Goal: Information Seeking & Learning: Learn about a topic

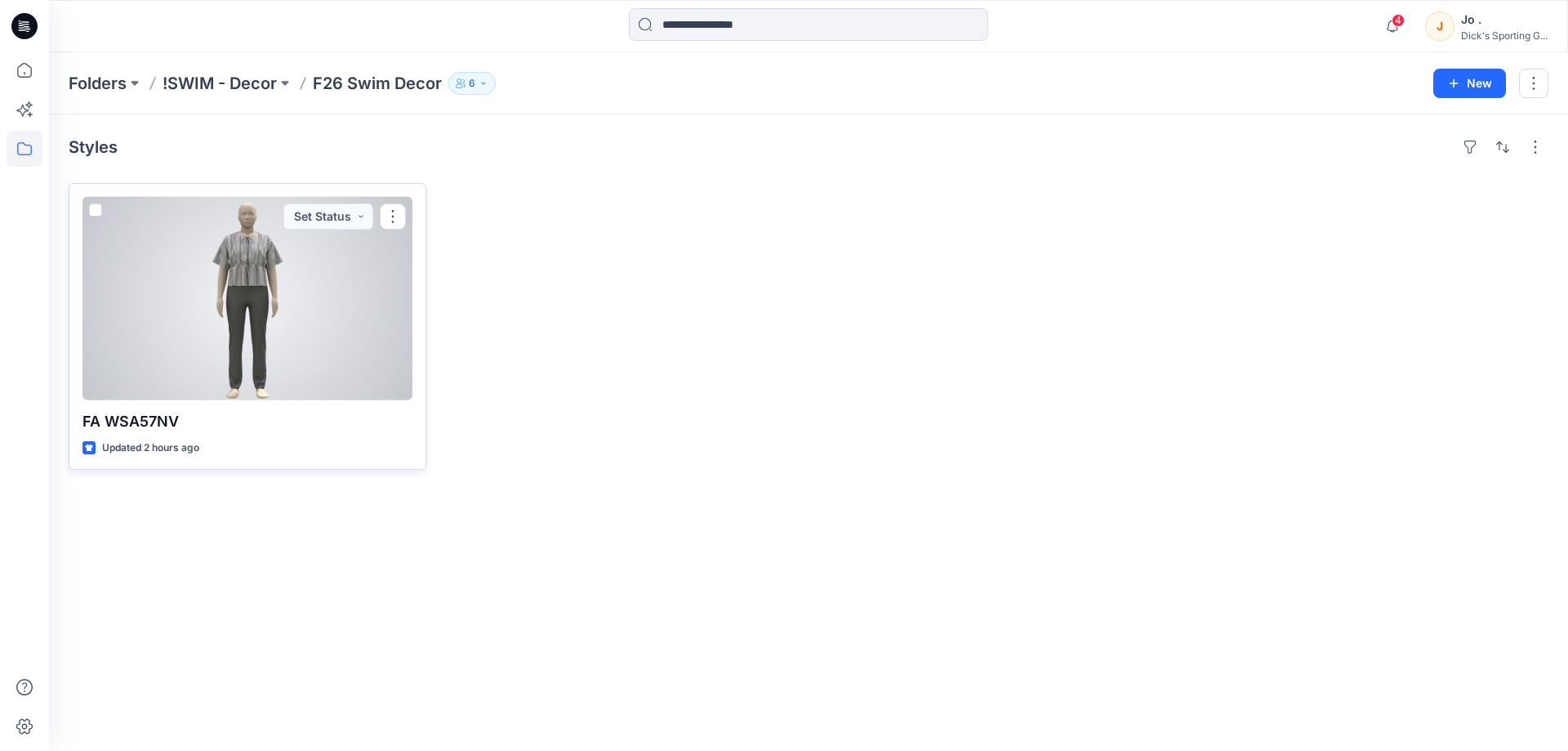
click at [381, 292] on div at bounding box center [248, 299] width 330 height 203
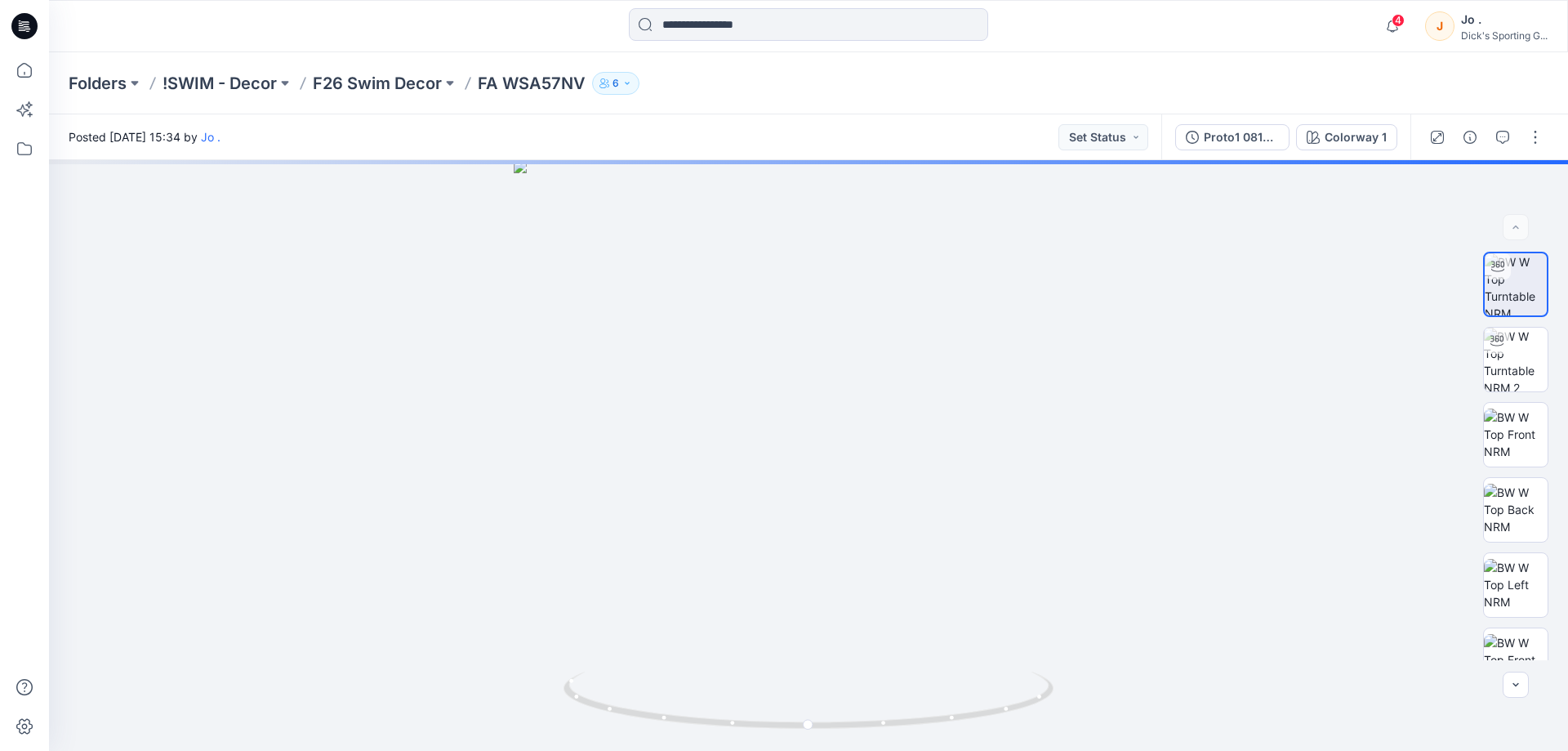
click at [624, 87] on icon "button" at bounding box center [626, 83] width 10 height 10
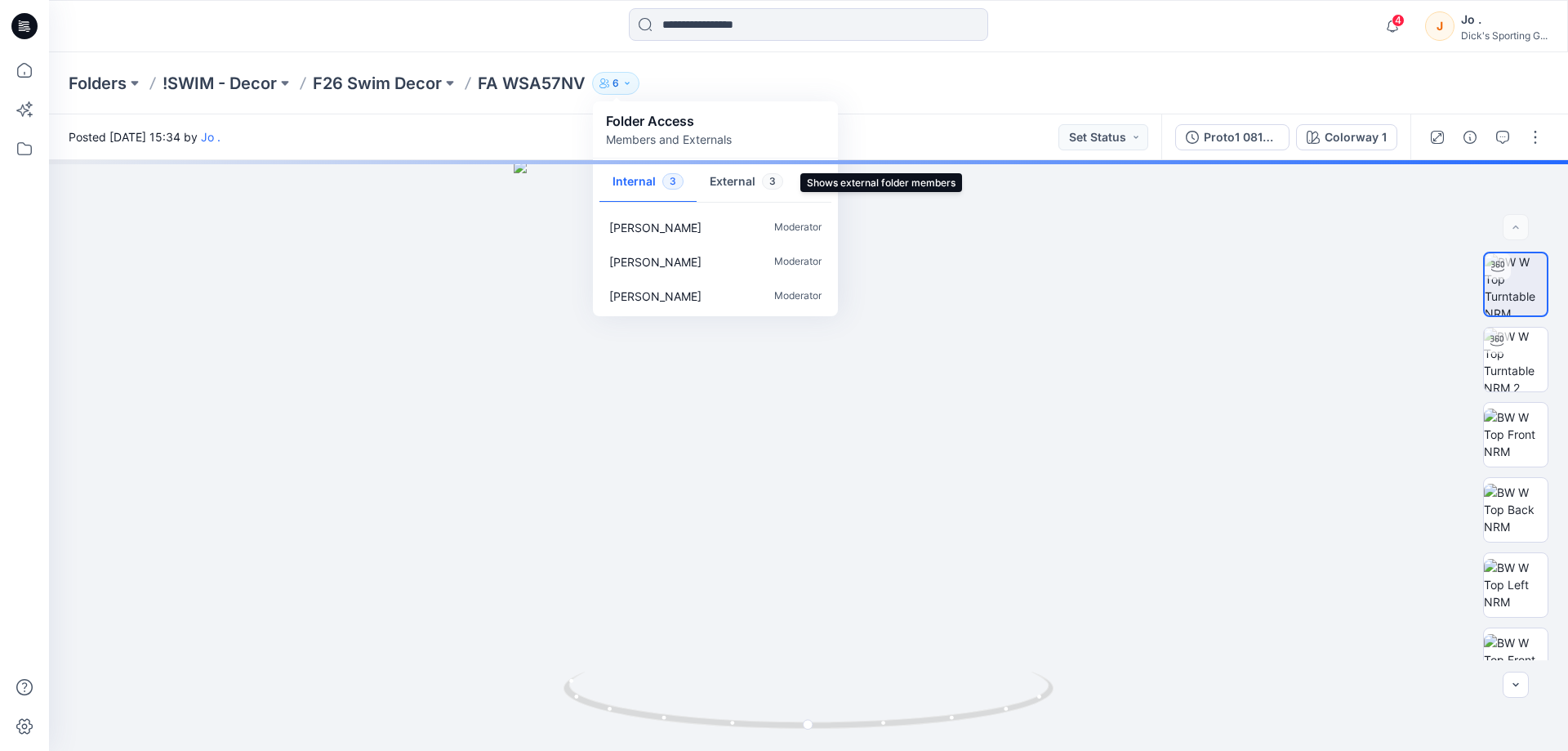
click at [725, 177] on button "External 3" at bounding box center [746, 183] width 100 height 42
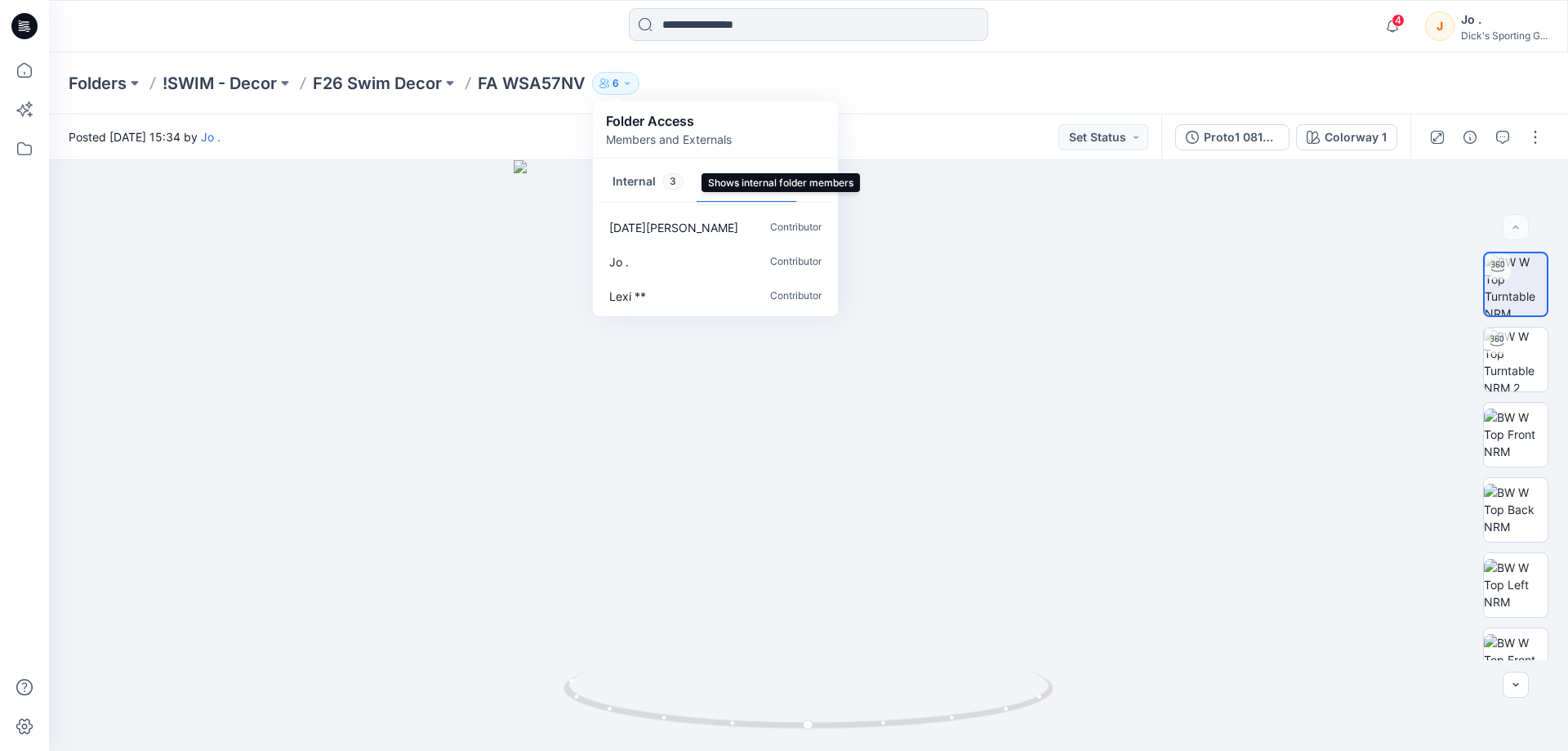
click at [632, 183] on button "Internal 3" at bounding box center [648, 183] width 97 height 42
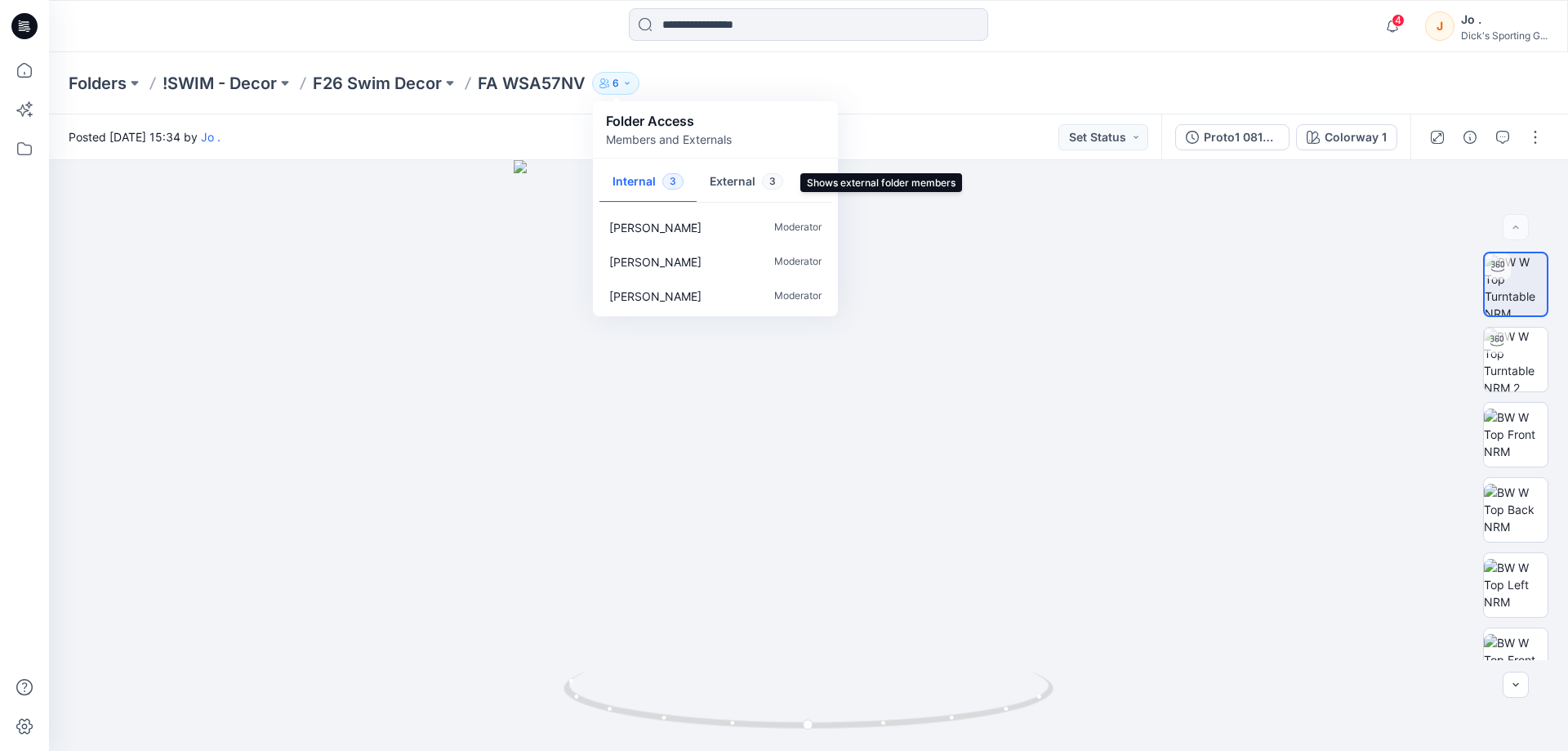
click at [734, 178] on button "External 3" at bounding box center [746, 183] width 100 height 42
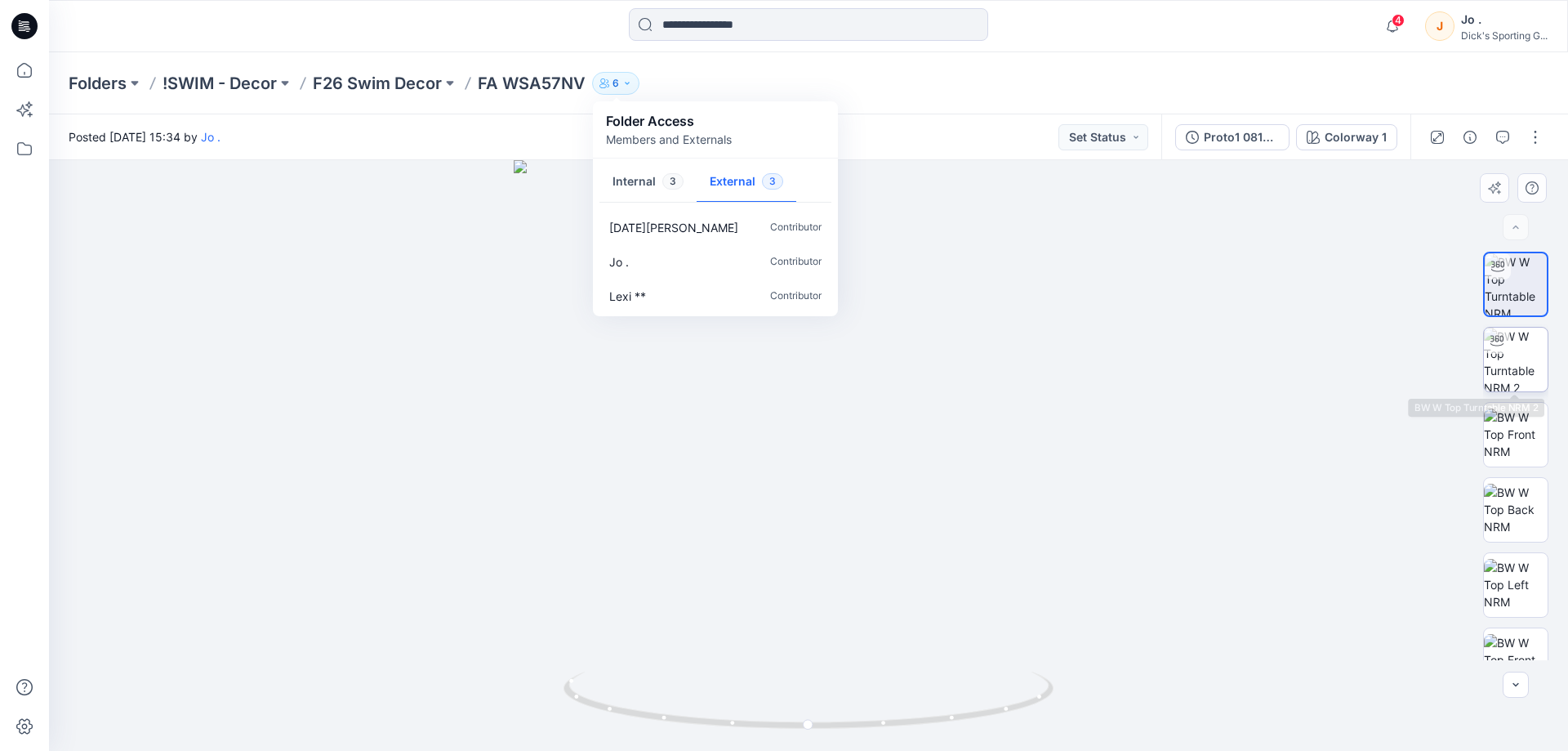
click at [1499, 379] on img at bounding box center [1515, 359] width 63 height 63
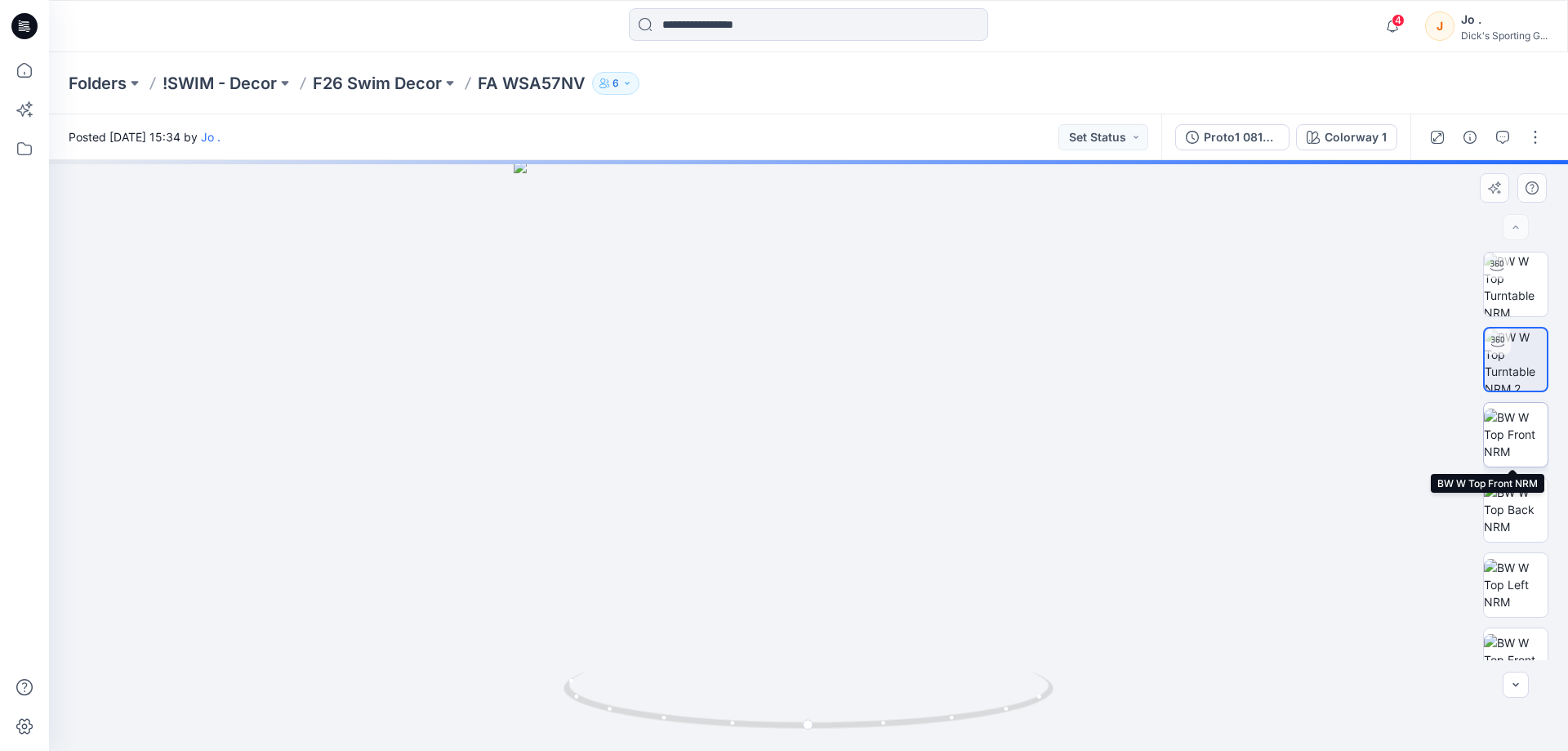
click at [1510, 428] on img at bounding box center [1515, 434] width 63 height 51
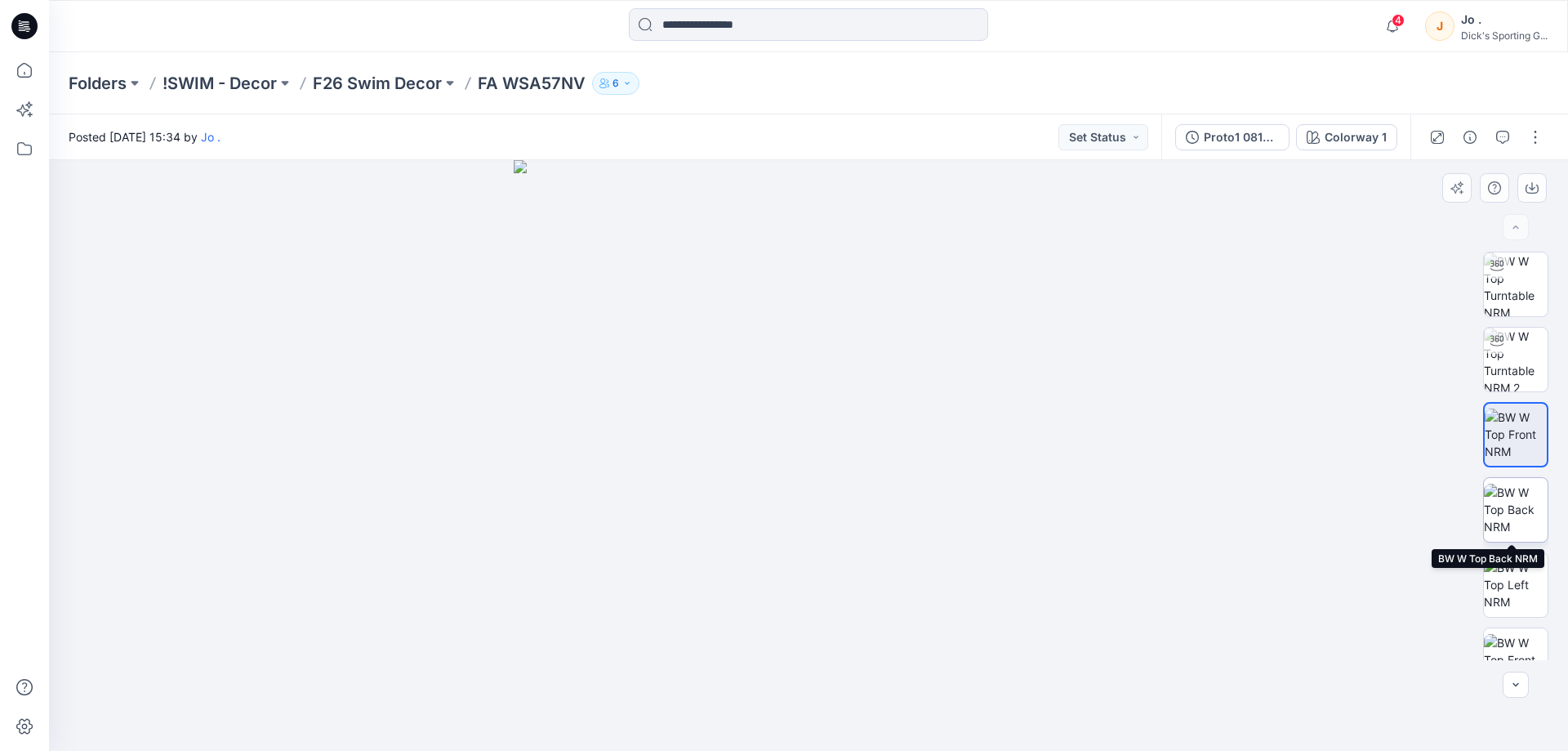
click at [1502, 492] on img at bounding box center [1515, 509] width 63 height 51
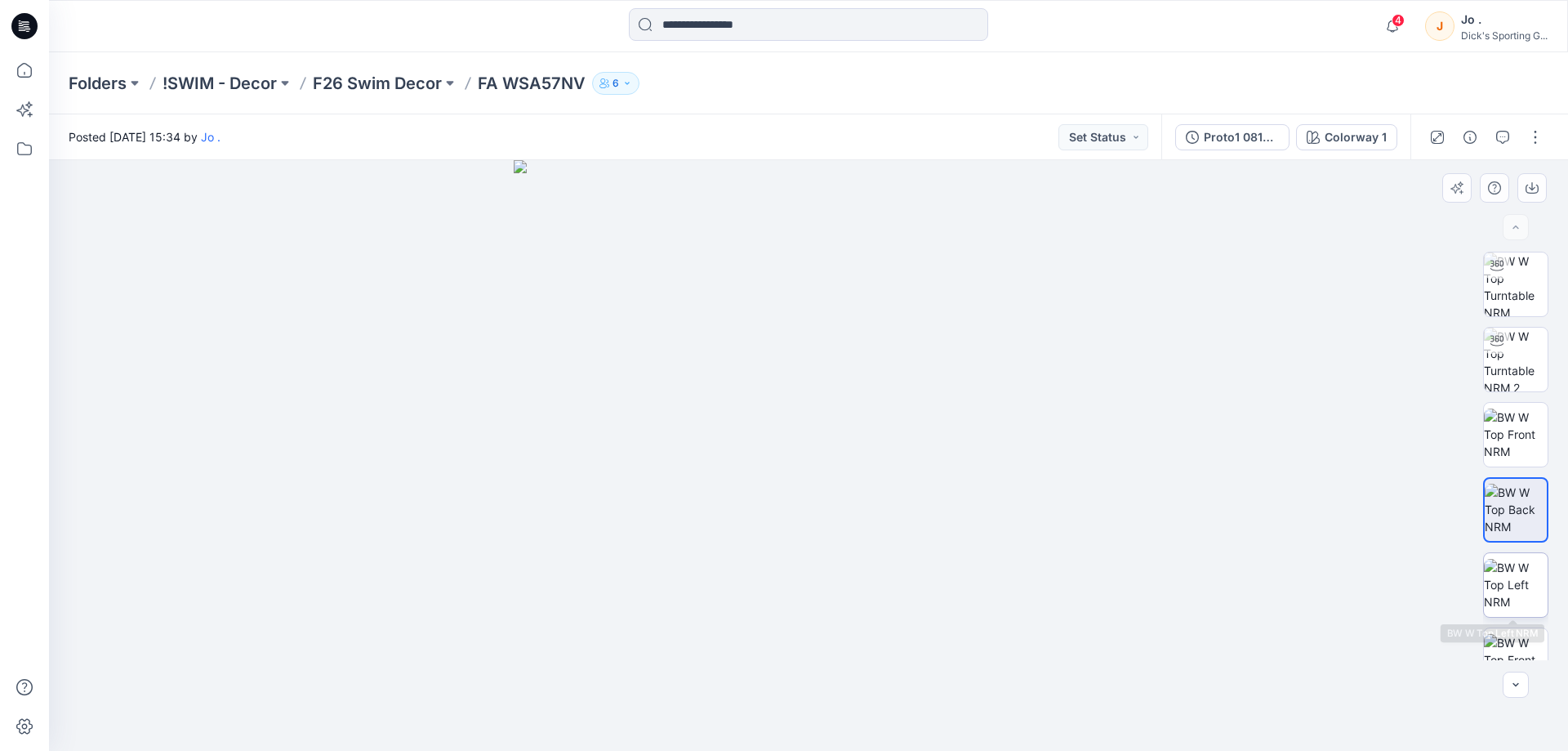
click at [1513, 570] on img at bounding box center [1515, 584] width 63 height 51
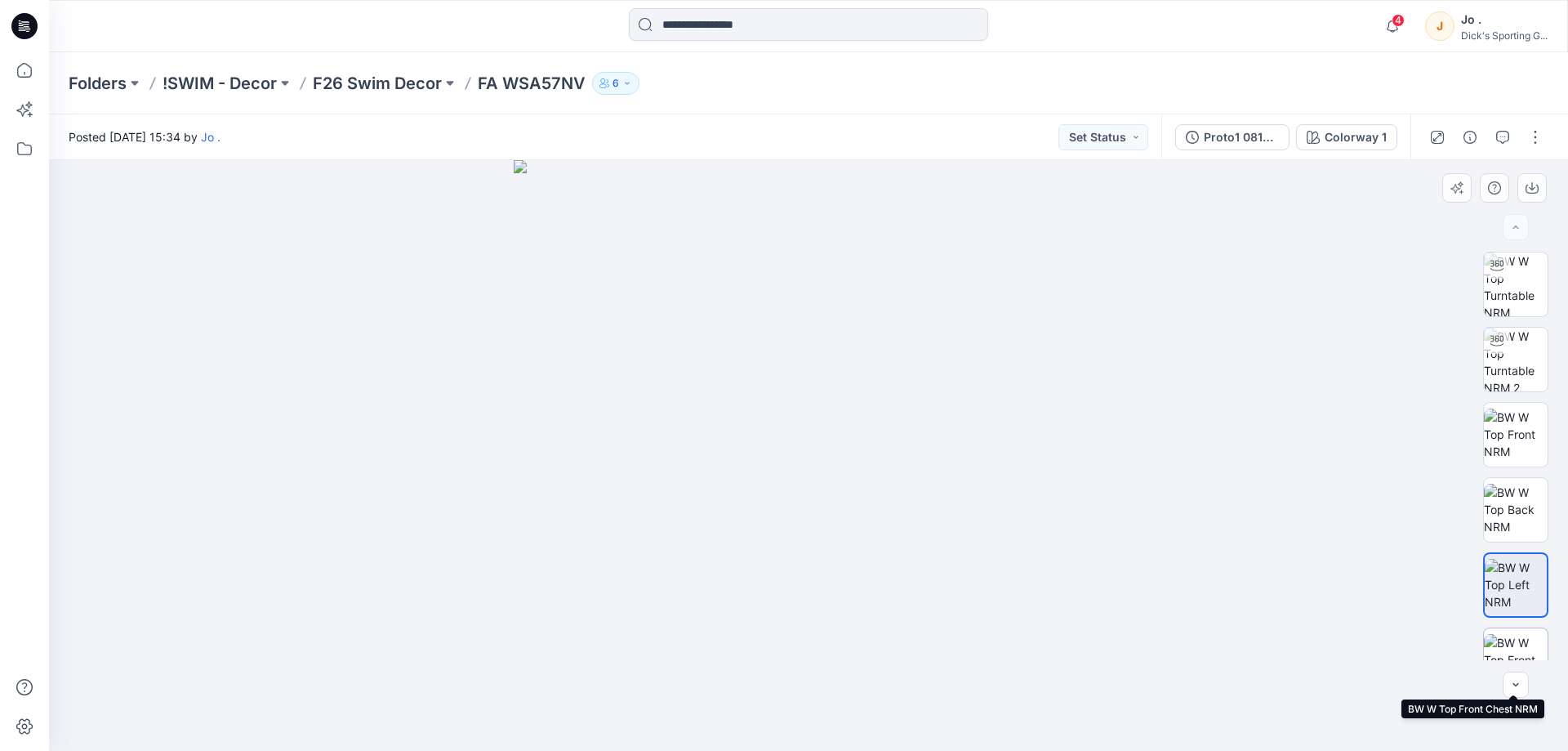
click at [1520, 648] on img at bounding box center [1515, 660] width 63 height 51
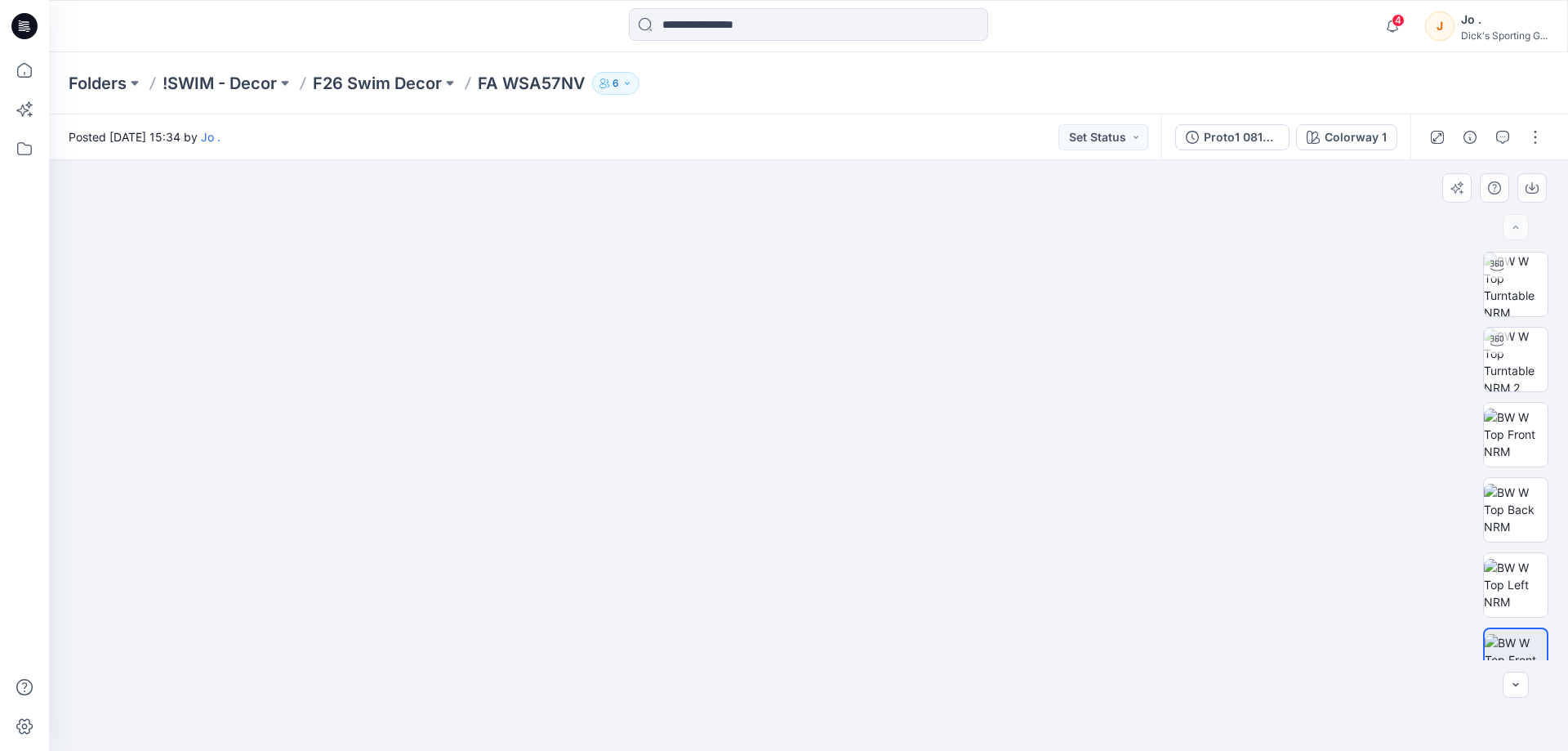
drag, startPoint x: 907, startPoint y: 556, endPoint x: 909, endPoint y: 350, distance: 206.0
click at [909, 350] on img at bounding box center [809, 321] width 860 height 861
drag, startPoint x: 1174, startPoint y: 597, endPoint x: 1027, endPoint y: 438, distance: 216.5
click at [1027, 438] on img at bounding box center [809, 336] width 860 height 829
click at [1514, 357] on img at bounding box center [1515, 359] width 63 height 63
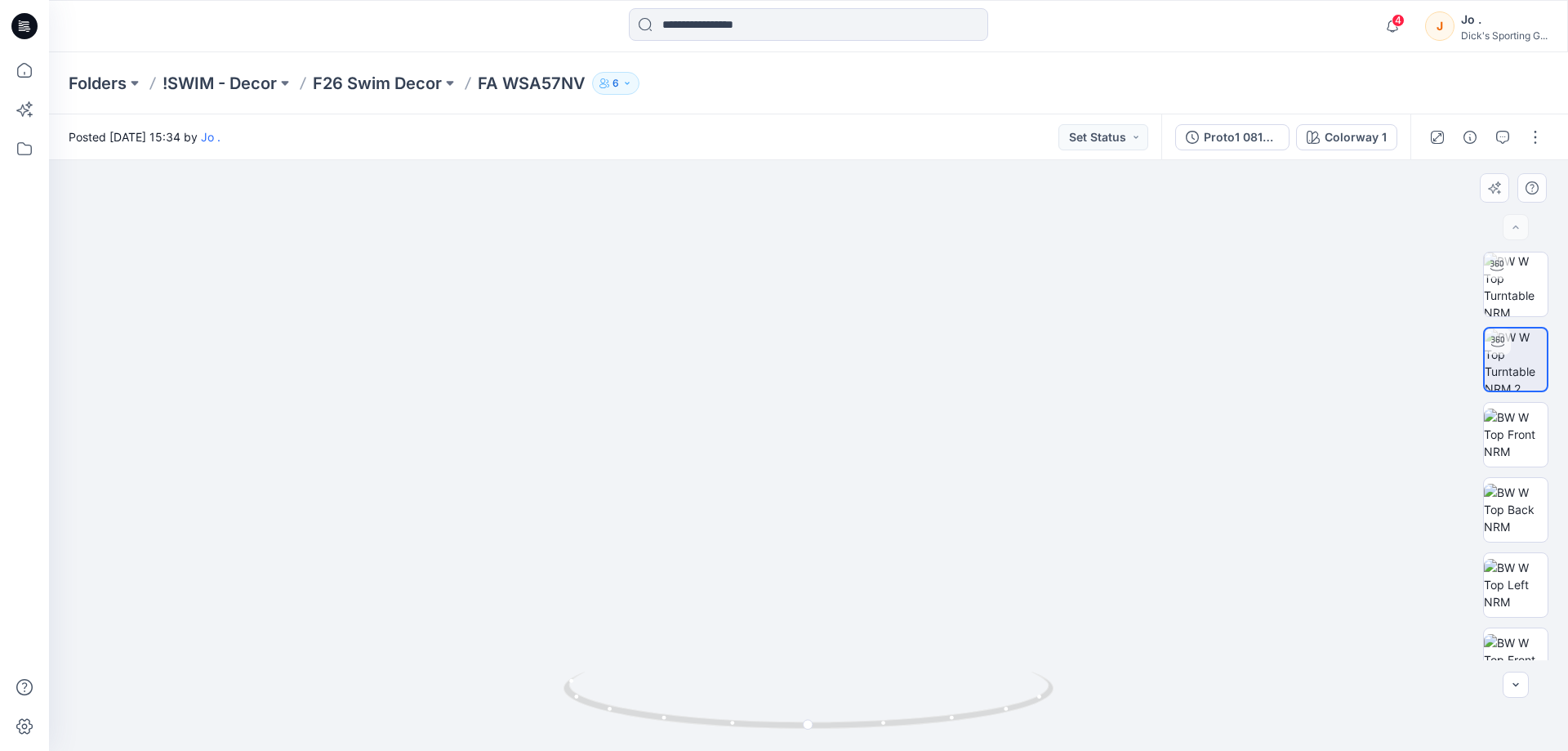
drag, startPoint x: 833, startPoint y: 412, endPoint x: 840, endPoint y: 624, distance: 212.1
click at [809, 621] on img at bounding box center [809, 355] width 1425 height 793
drag, startPoint x: 819, startPoint y: 730, endPoint x: 751, endPoint y: 727, distance: 68.1
click at [751, 727] on icon at bounding box center [810, 702] width 494 height 62
drag, startPoint x: 754, startPoint y: 731, endPoint x: 779, endPoint y: 740, distance: 26.6
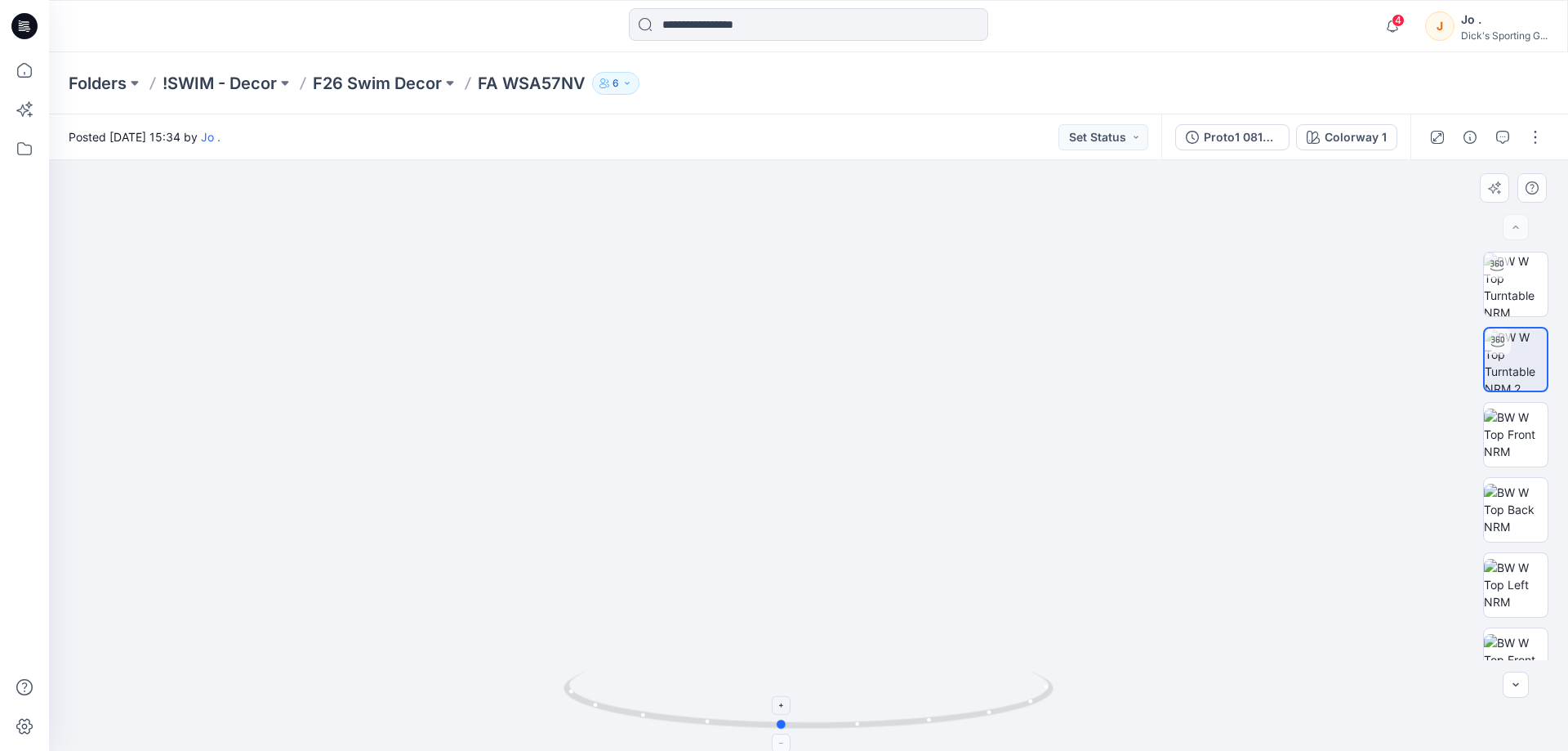
click at [779, 733] on icon at bounding box center [810, 702] width 494 height 62
click at [1520, 293] on img at bounding box center [1515, 284] width 63 height 63
drag, startPoint x: 901, startPoint y: 503, endPoint x: 844, endPoint y: 746, distance: 249.6
click at [844, 746] on div at bounding box center [808, 455] width 1519 height 591
drag, startPoint x: 815, startPoint y: 725, endPoint x: 997, endPoint y: 709, distance: 182.7
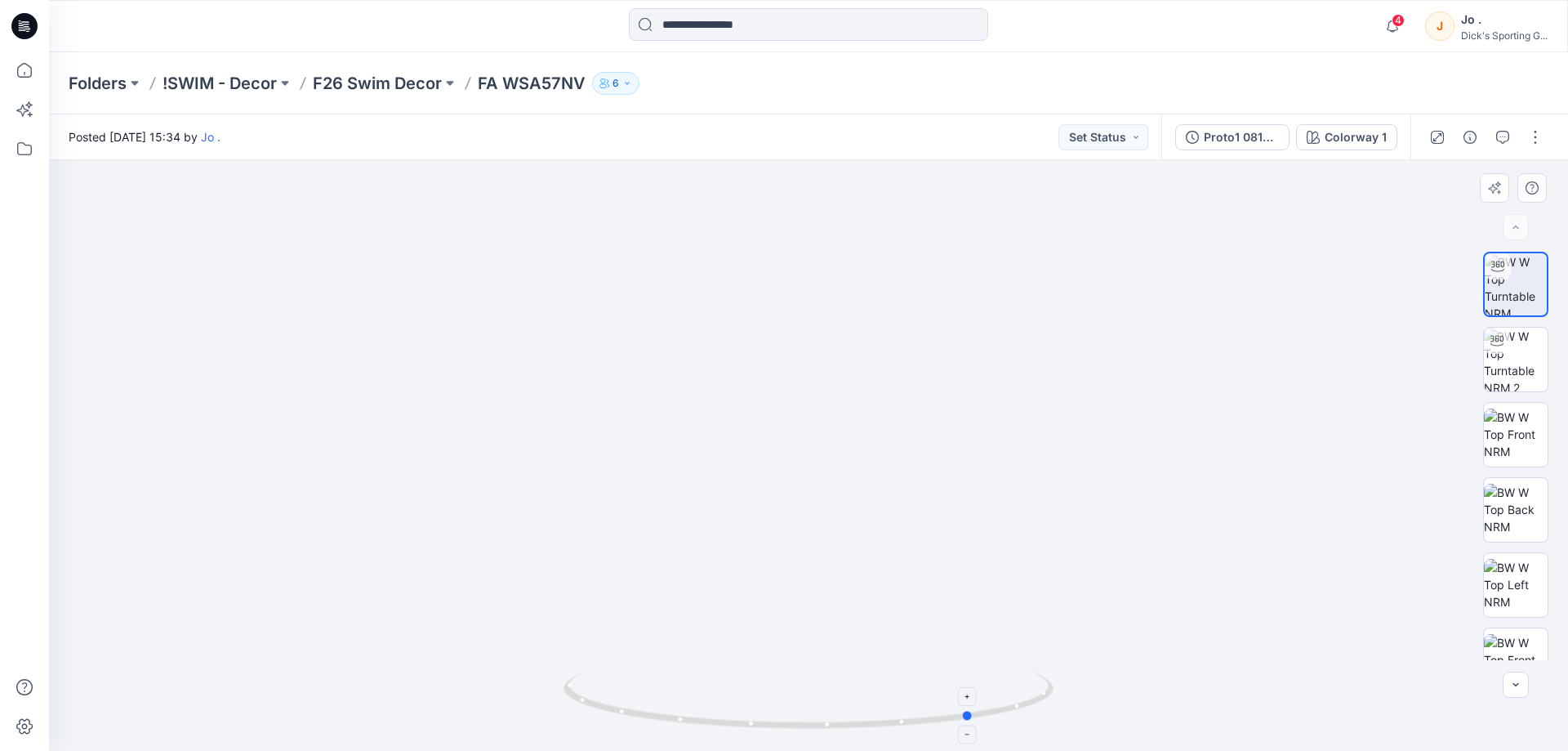
click at [997, 709] on icon at bounding box center [810, 702] width 494 height 62
